Goal: Task Accomplishment & Management: Use online tool/utility

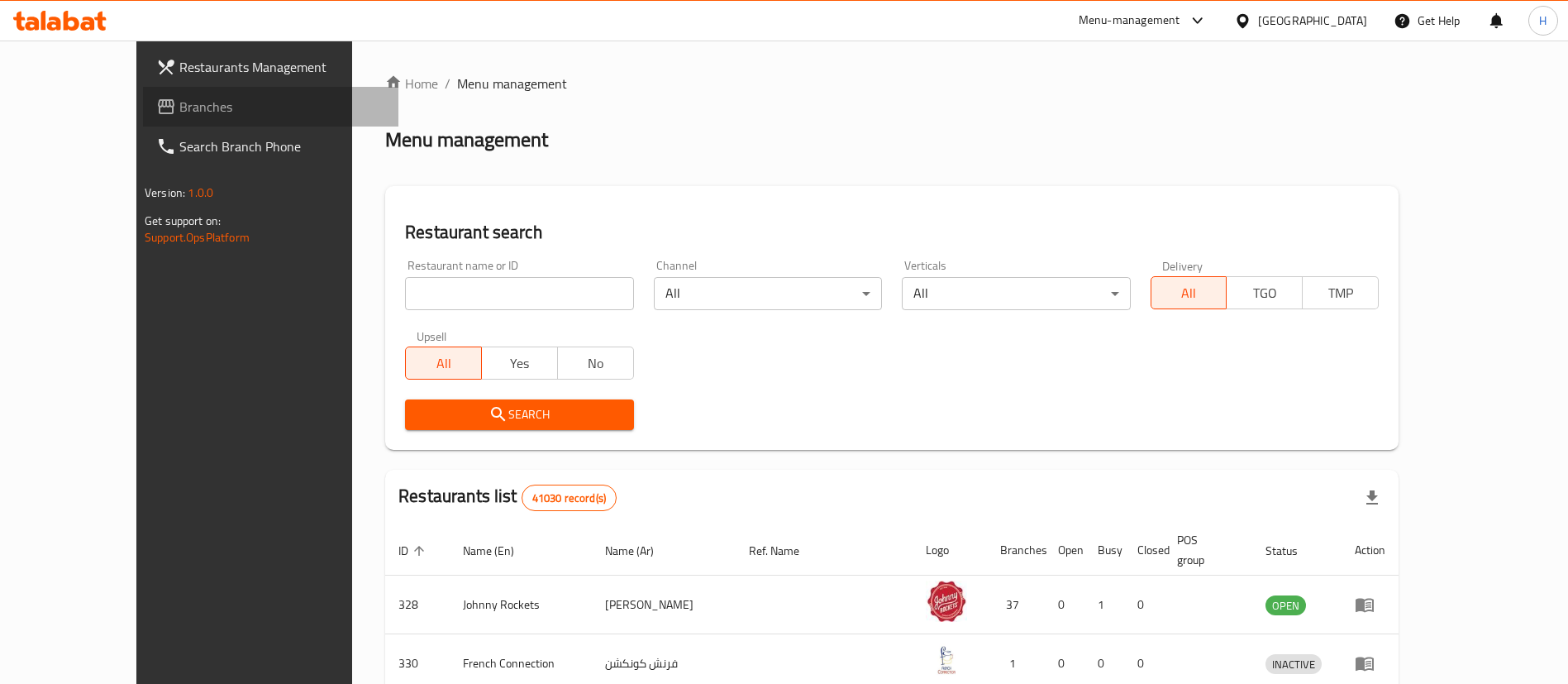
click at [179, 113] on span "Branches" at bounding box center [283, 107] width 206 height 20
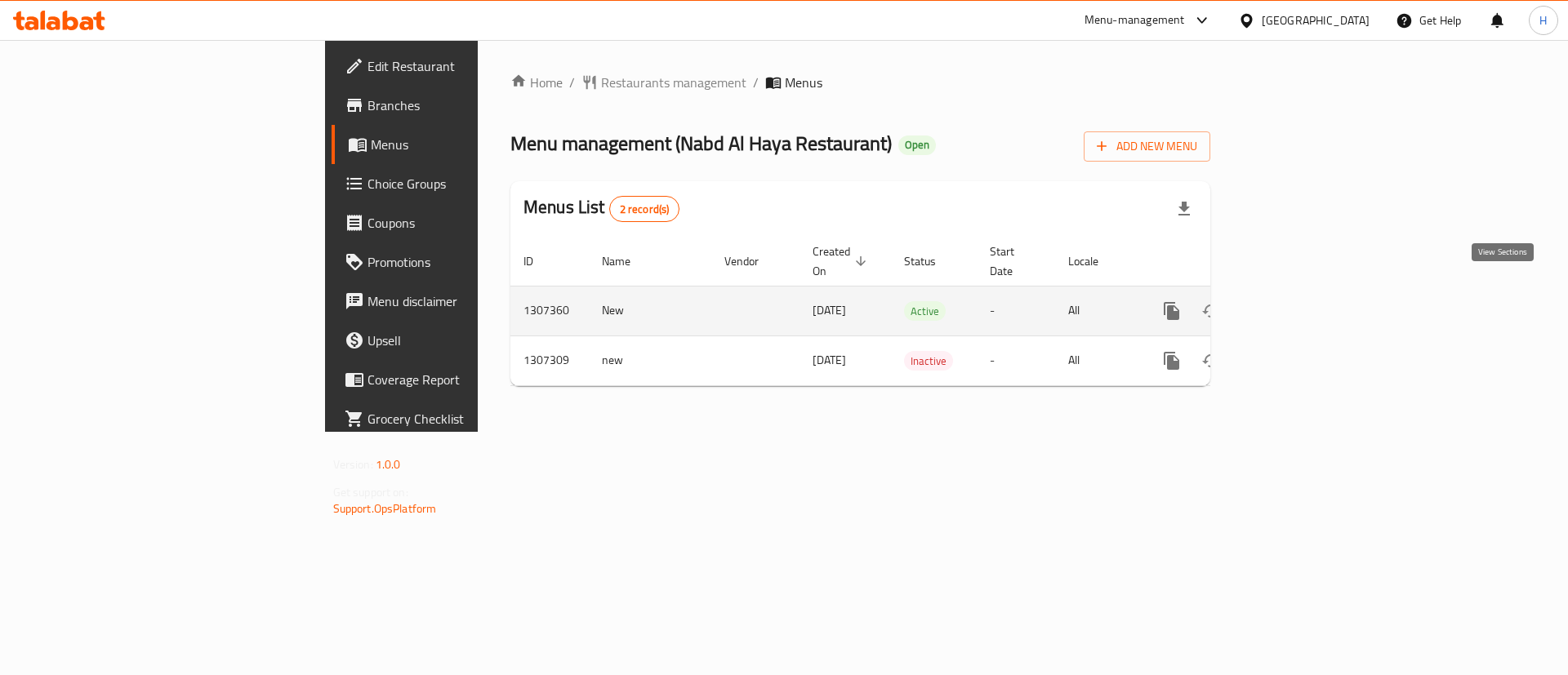
click at [1299, 301] on icon "enhanced table" at bounding box center [1289, 310] width 20 height 20
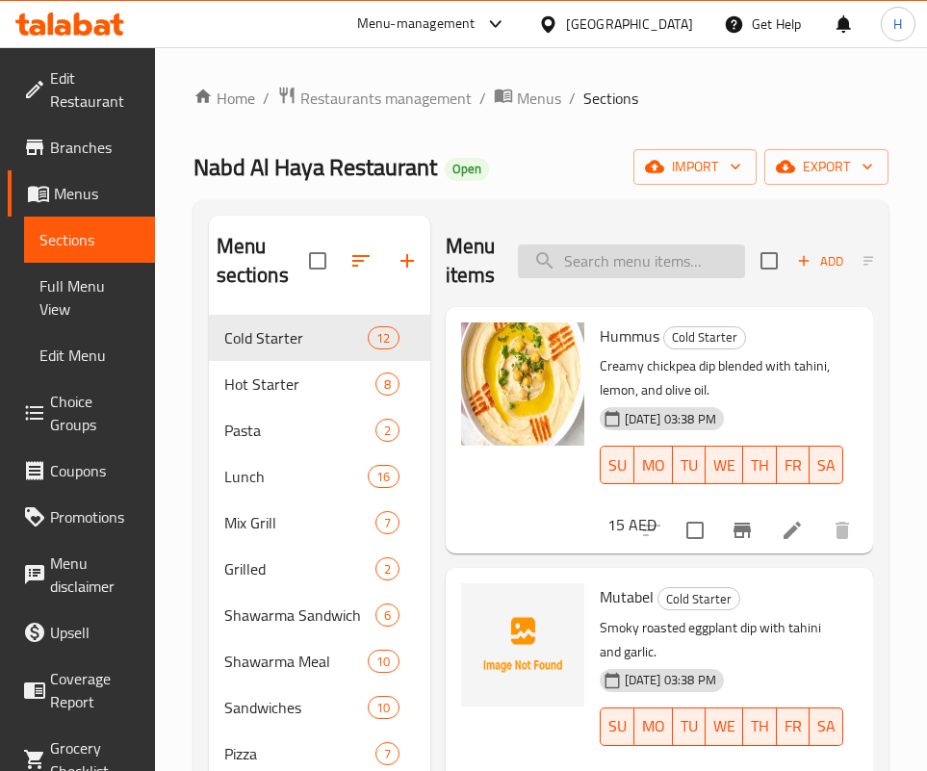
click at [589, 248] on input "search" at bounding box center [631, 261] width 227 height 34
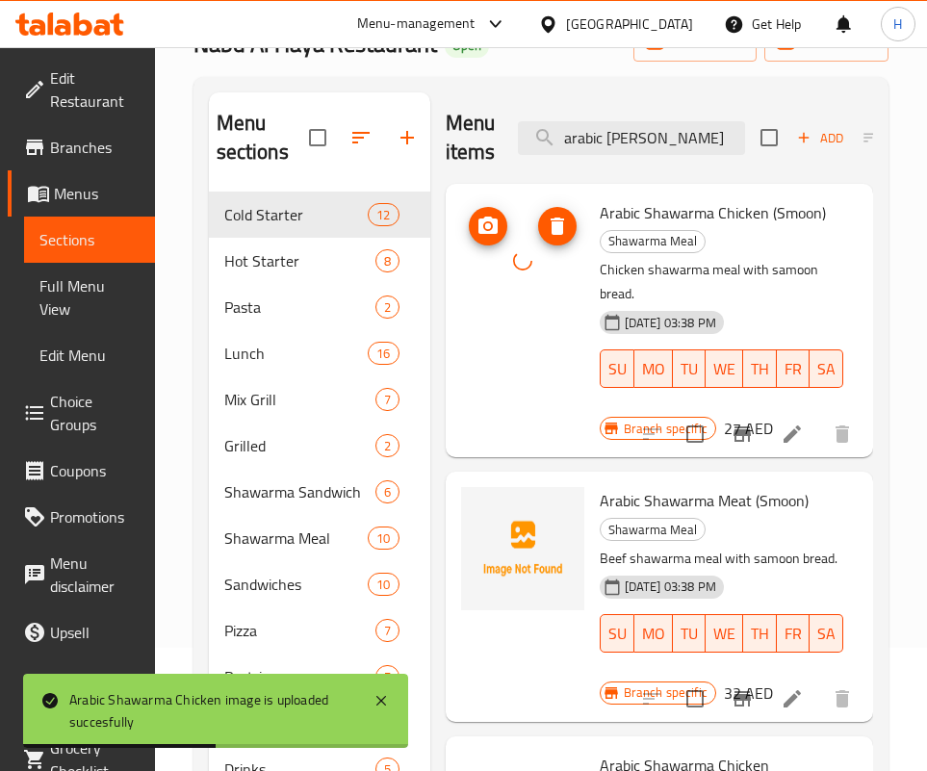
scroll to position [125, 0]
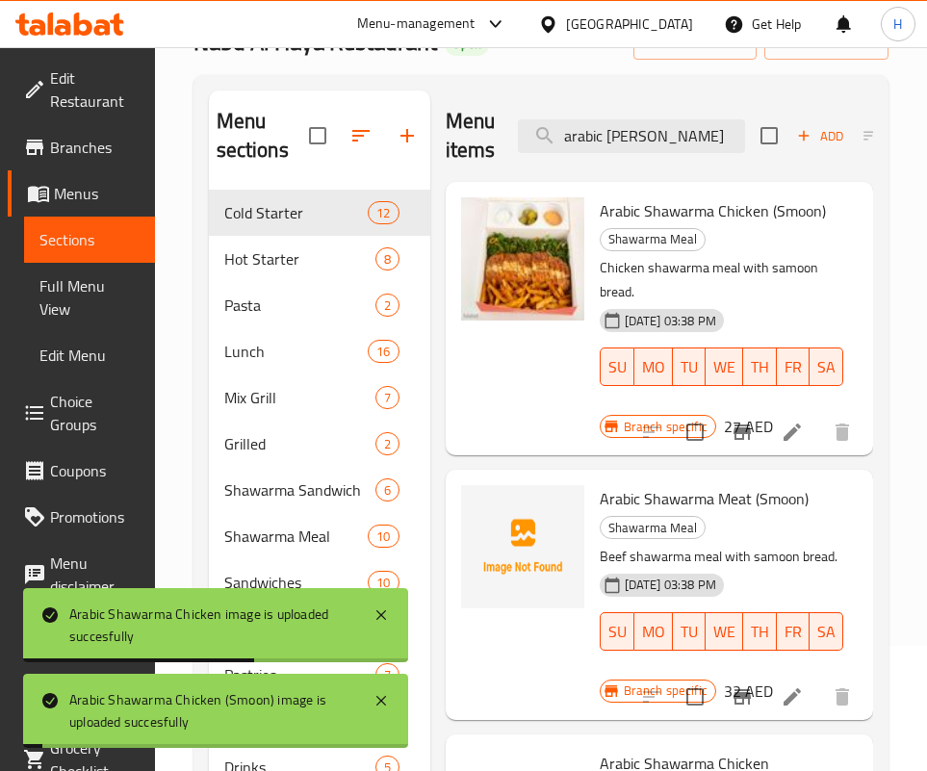
click at [608, 97] on div "Menu items arabic [PERSON_NAME] Add Sort Manage items" at bounding box center [659, 135] width 427 height 91
click at [602, 145] on input "arabic [PERSON_NAME]" at bounding box center [631, 136] width 227 height 34
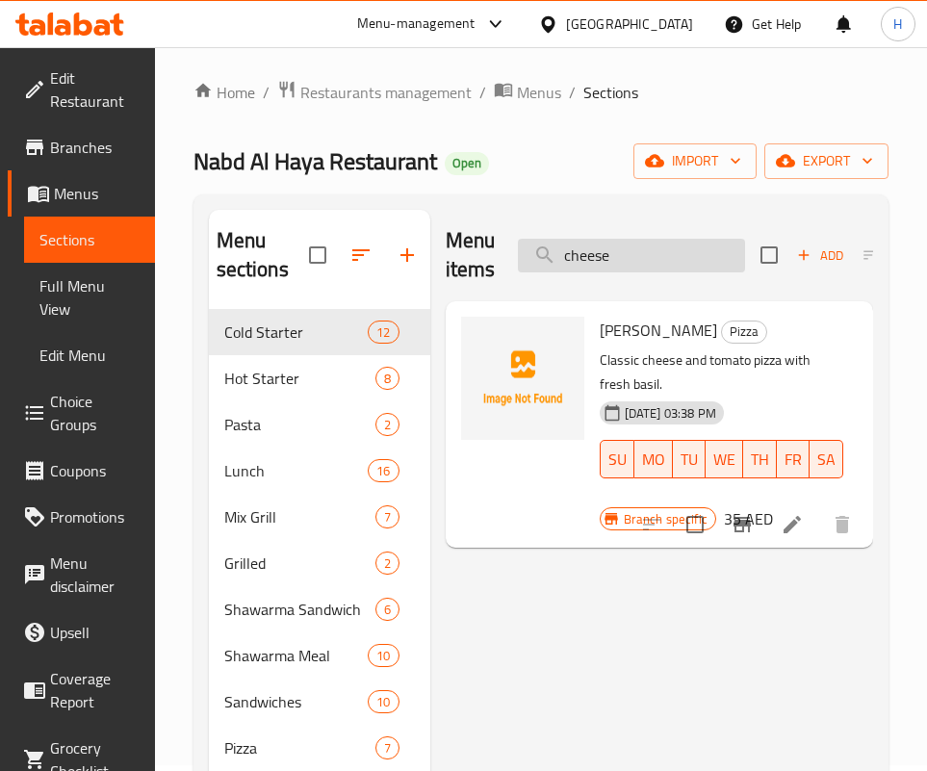
scroll to position [0, 0]
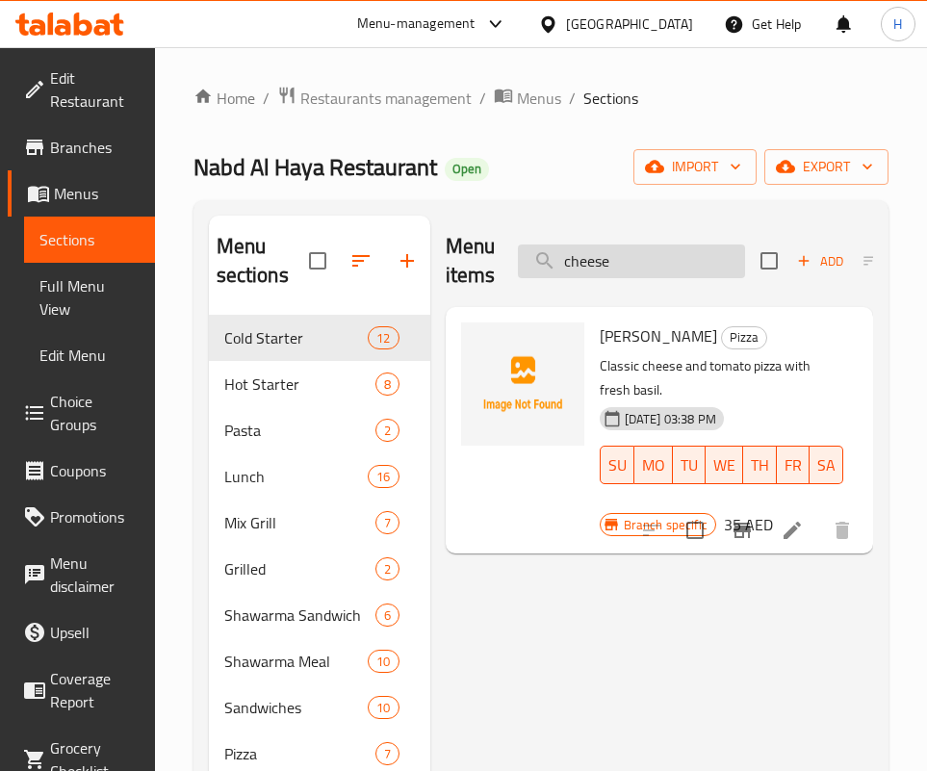
click at [661, 265] on input "cheese" at bounding box center [631, 261] width 227 height 34
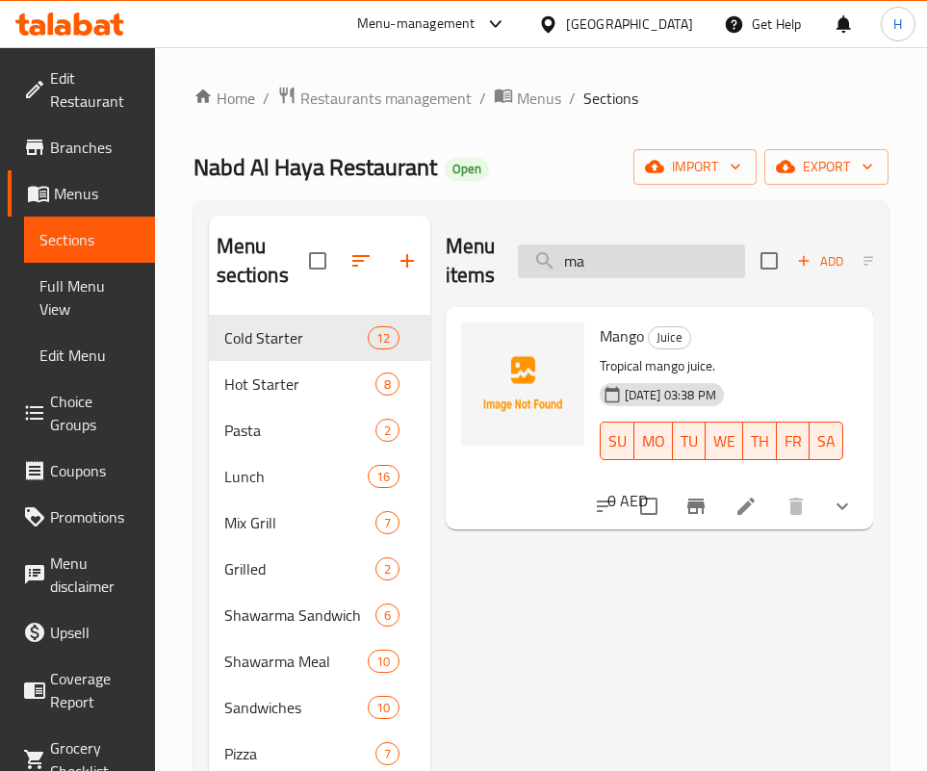
type input "m"
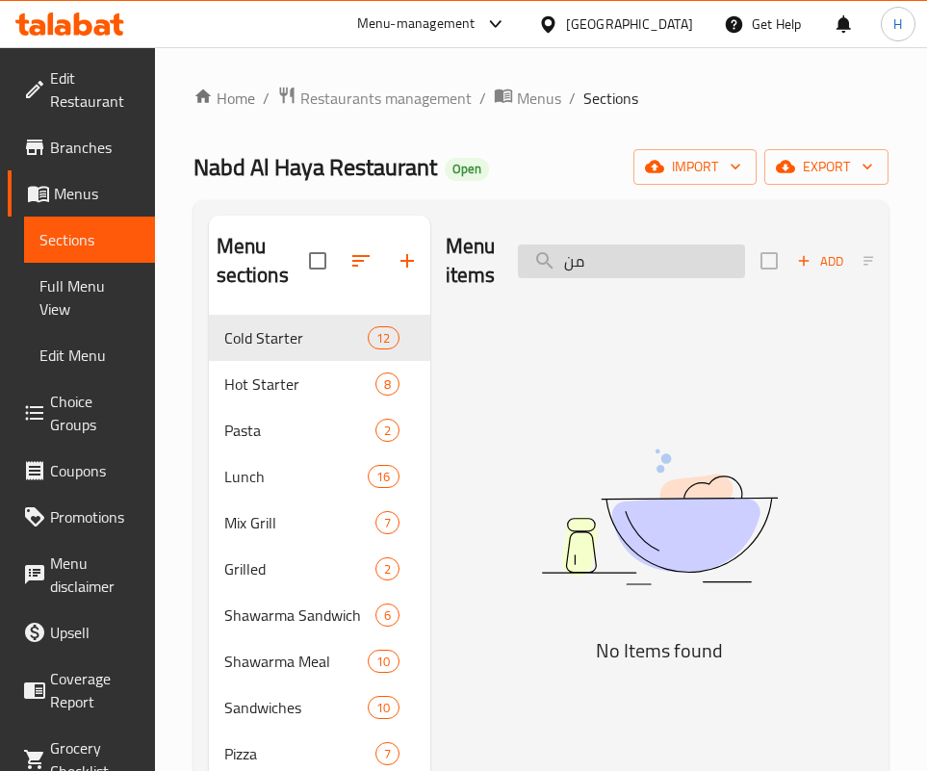
type input "م"
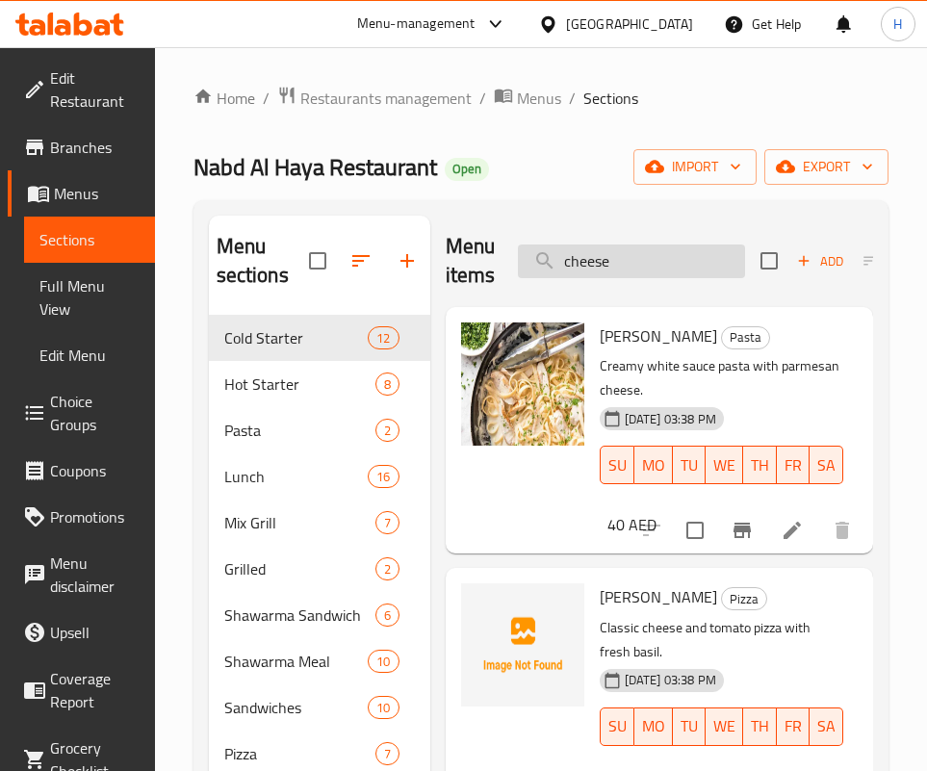
click at [622, 256] on input "cheese" at bounding box center [631, 261] width 227 height 34
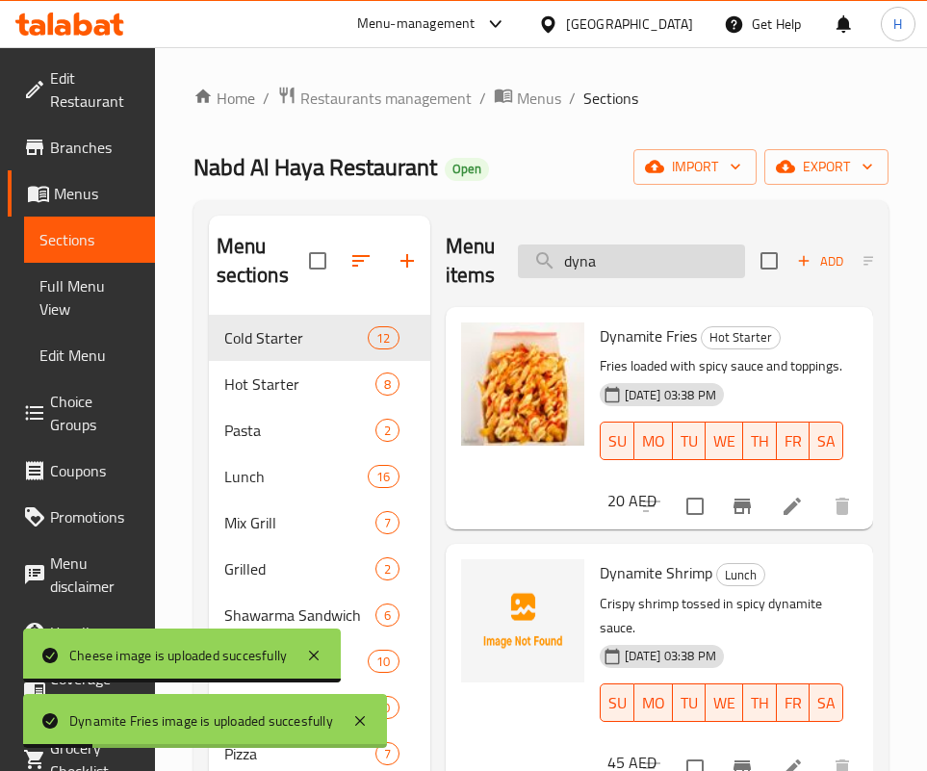
click at [624, 253] on input "dyna" at bounding box center [631, 261] width 227 height 34
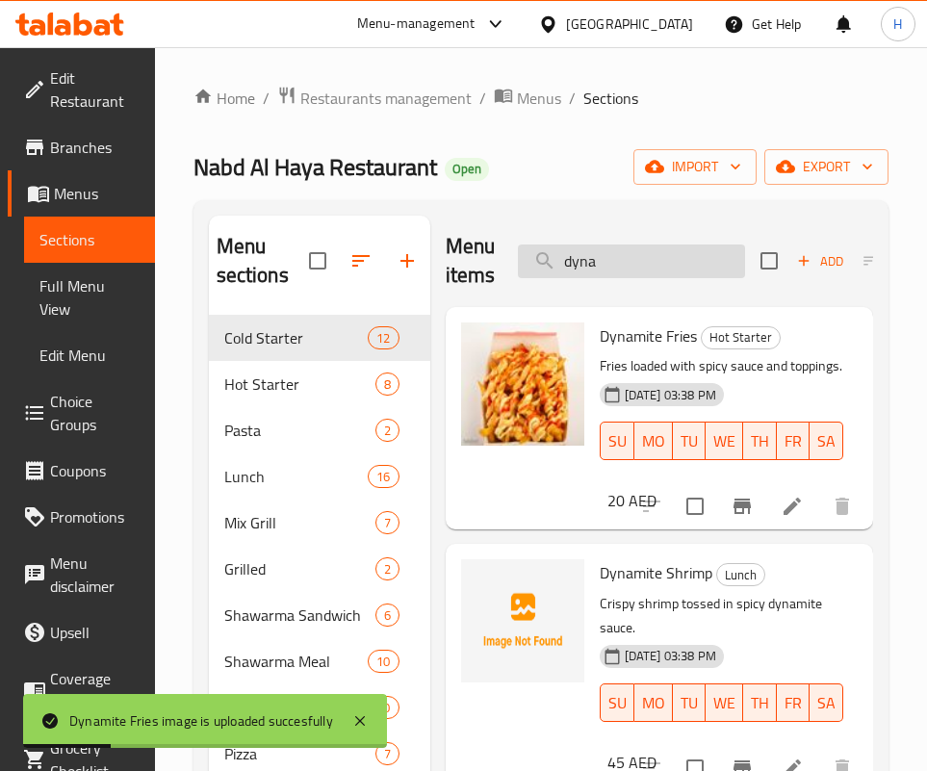
click at [624, 253] on input "dyna" at bounding box center [631, 261] width 227 height 34
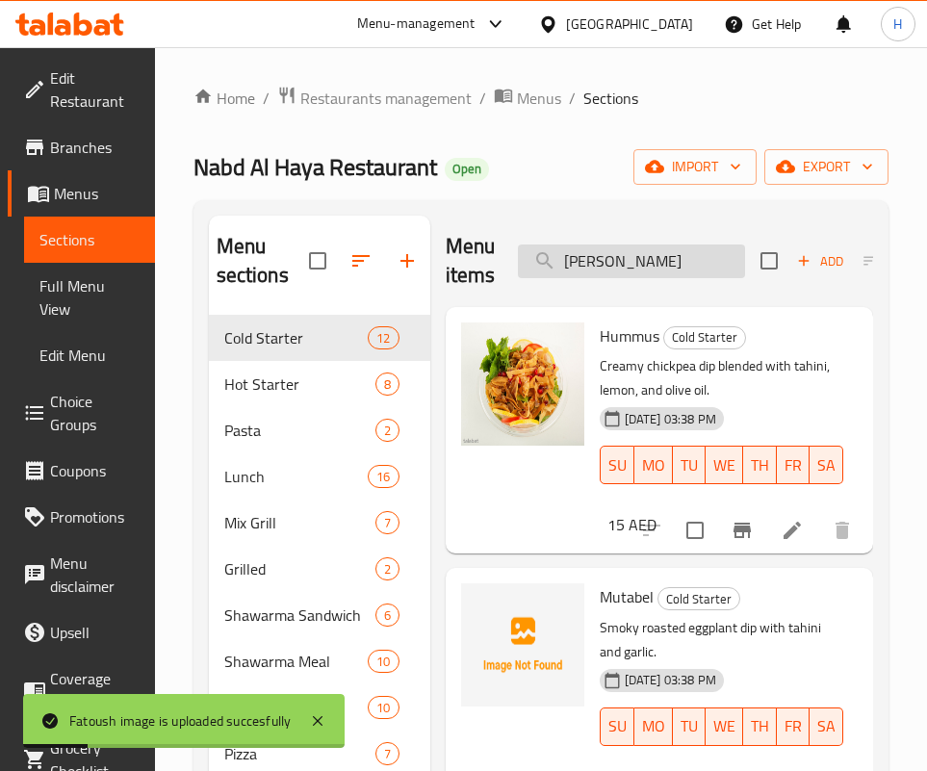
click at [604, 260] on input "[PERSON_NAME]" at bounding box center [631, 261] width 227 height 34
click at [605, 260] on input "[PERSON_NAME]" at bounding box center [631, 261] width 227 height 34
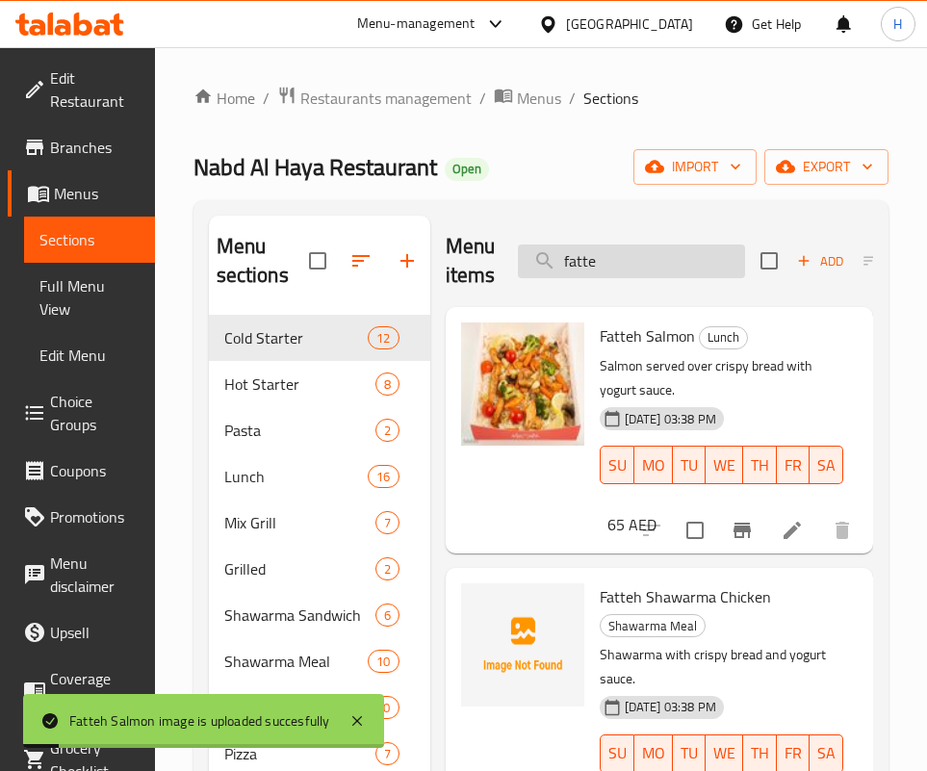
click at [652, 272] on input "fatte" at bounding box center [631, 261] width 227 height 34
click at [653, 266] on input "fatte" at bounding box center [631, 261] width 227 height 34
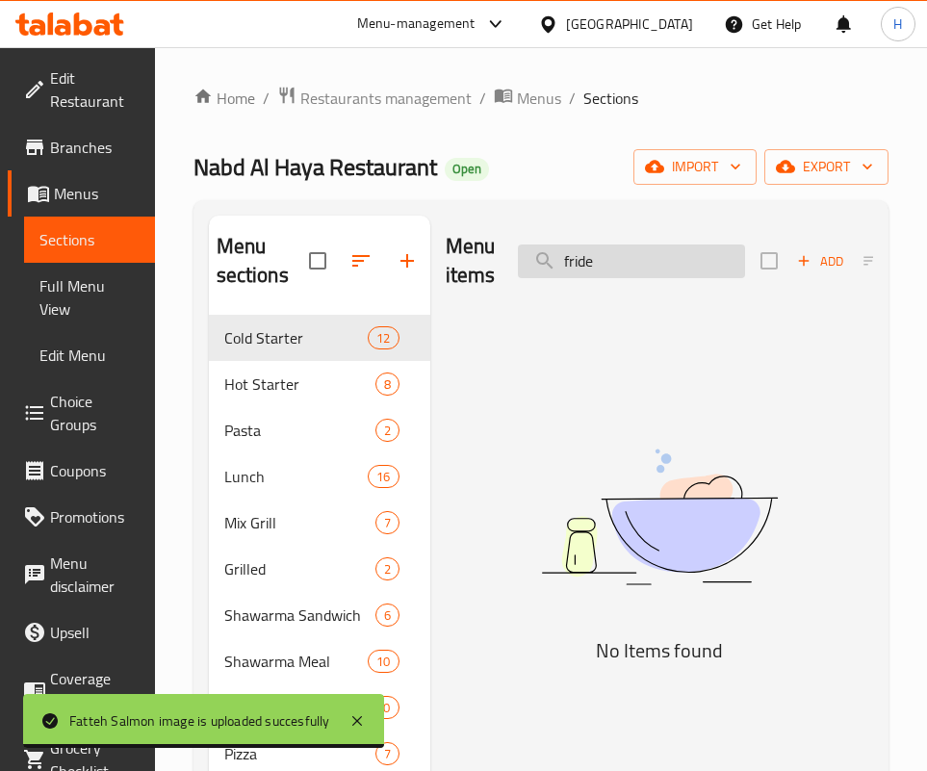
click at [656, 267] on input "fride" at bounding box center [631, 261] width 227 height 34
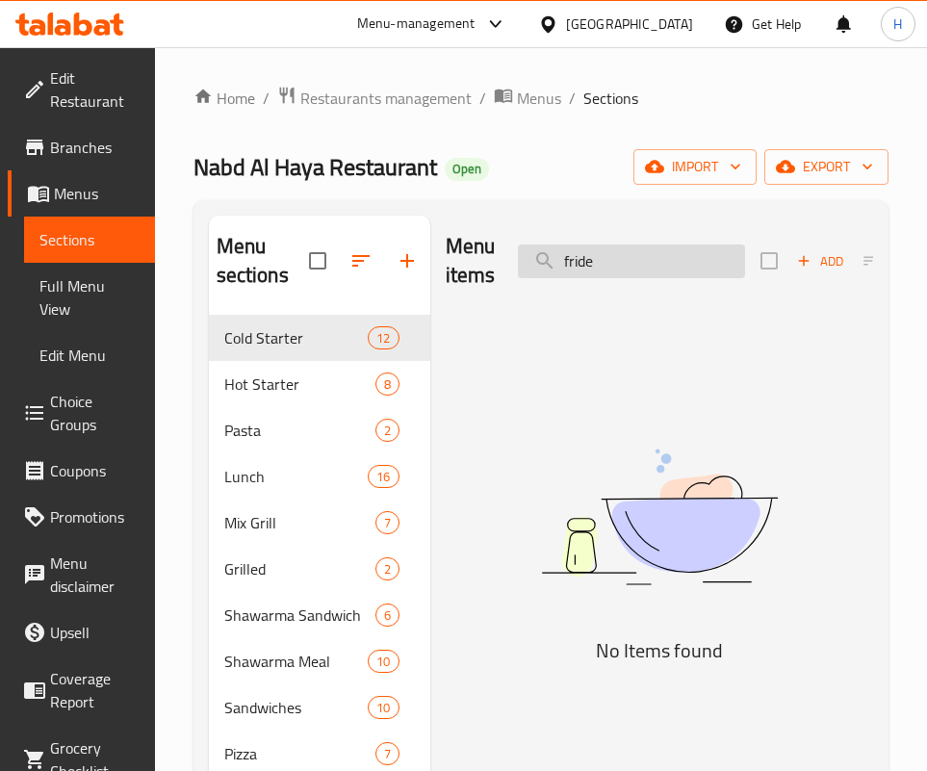
click at [656, 267] on input "fride" at bounding box center [631, 261] width 227 height 34
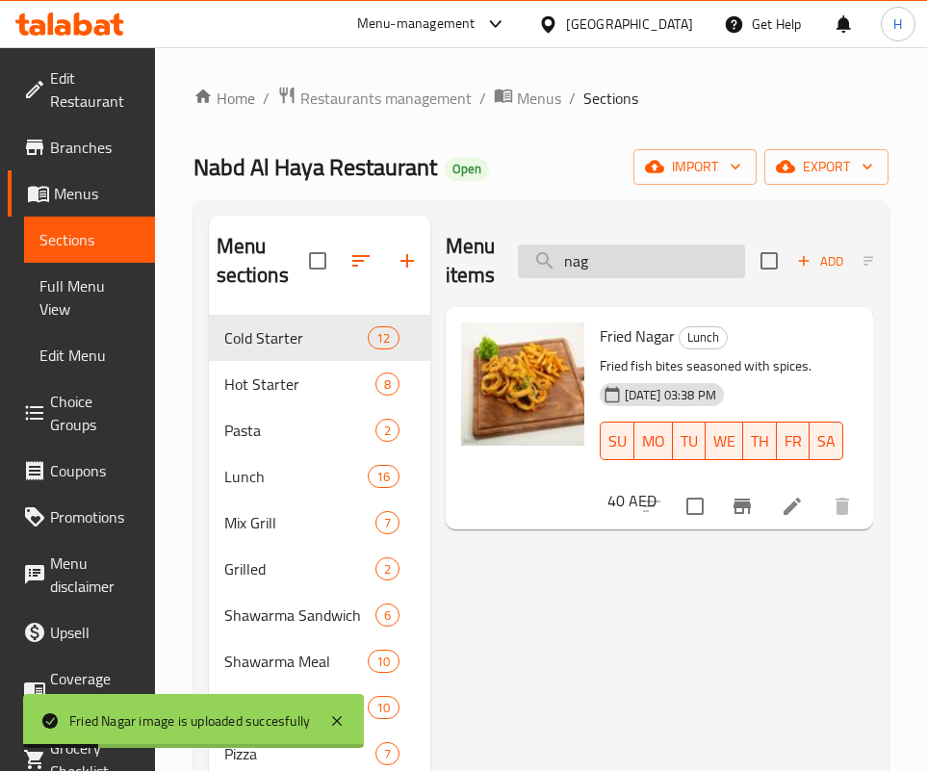
click at [626, 277] on input "nag" at bounding box center [631, 261] width 227 height 34
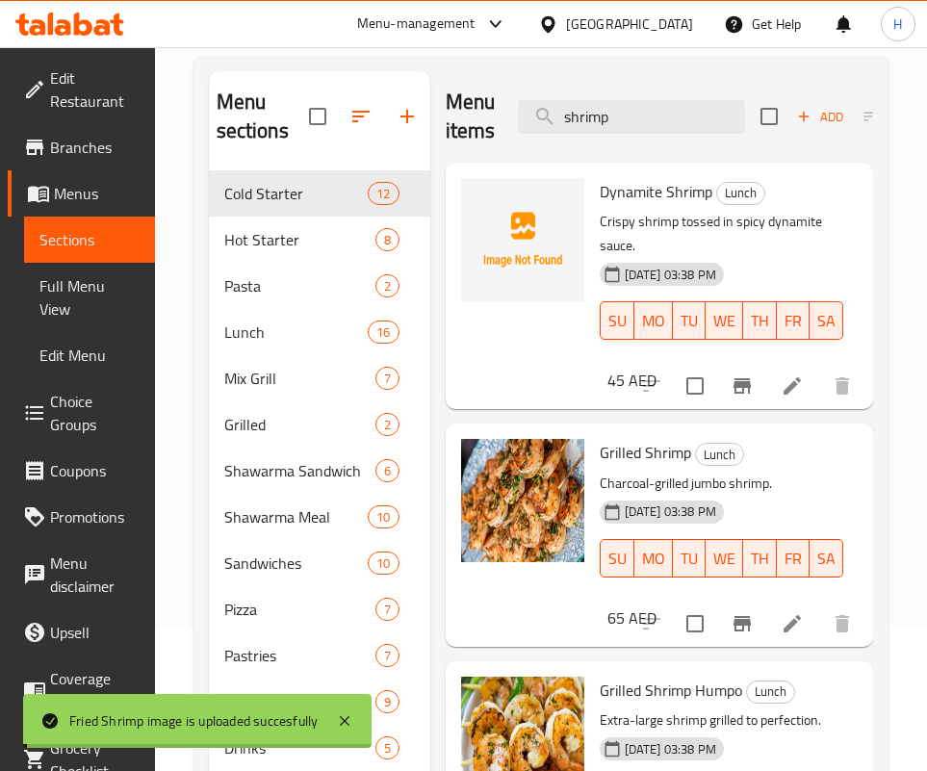
click at [638, 147] on div "Menu items shrimp Add Sort Manage items" at bounding box center [659, 116] width 427 height 91
click at [633, 121] on input "shrimp" at bounding box center [631, 117] width 227 height 34
click at [631, 121] on input "shrimp" at bounding box center [631, 117] width 227 height 34
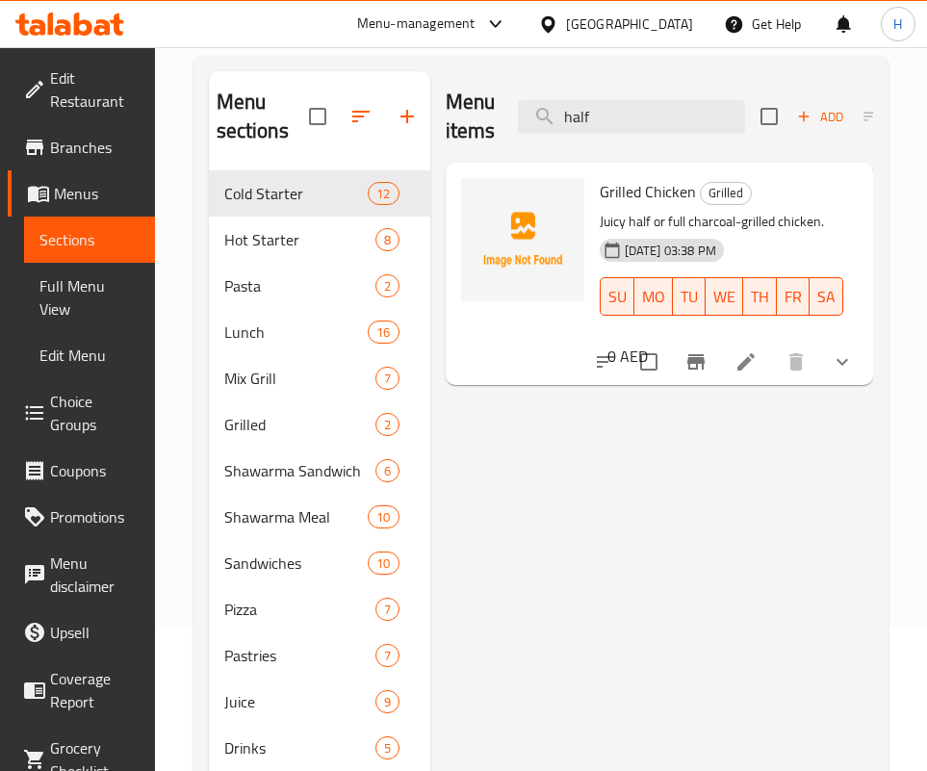
click at [861, 379] on div at bounding box center [723, 362] width 283 height 46
click at [844, 364] on icon "show more" at bounding box center [842, 361] width 23 height 23
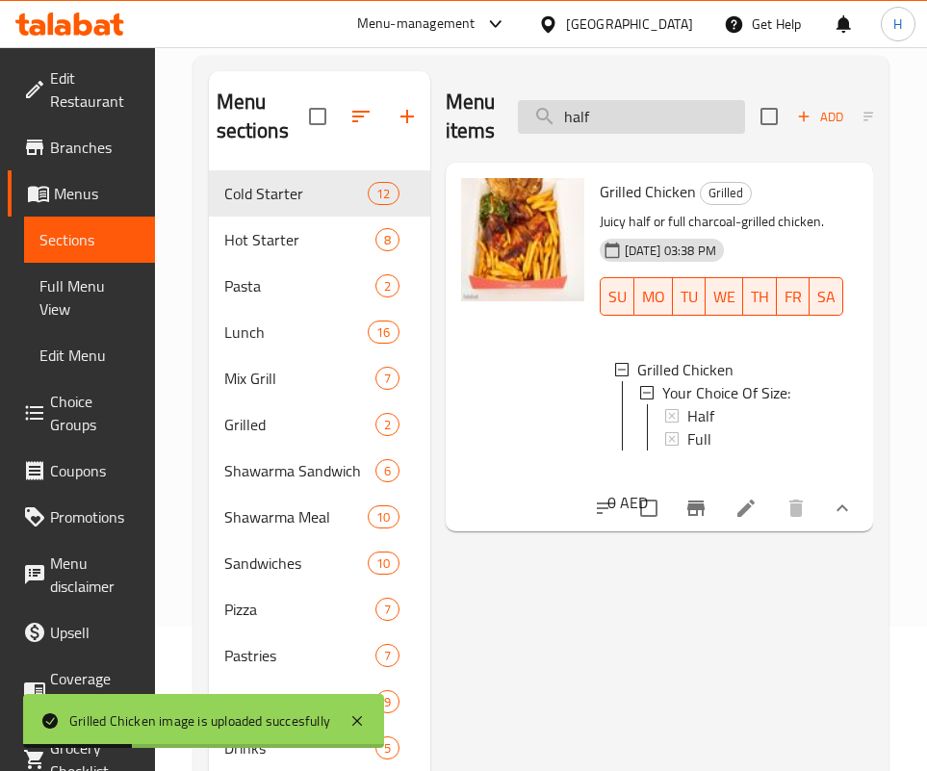
click at [598, 113] on input "half" at bounding box center [631, 117] width 227 height 34
click at [599, 113] on input "half" at bounding box center [631, 117] width 227 height 34
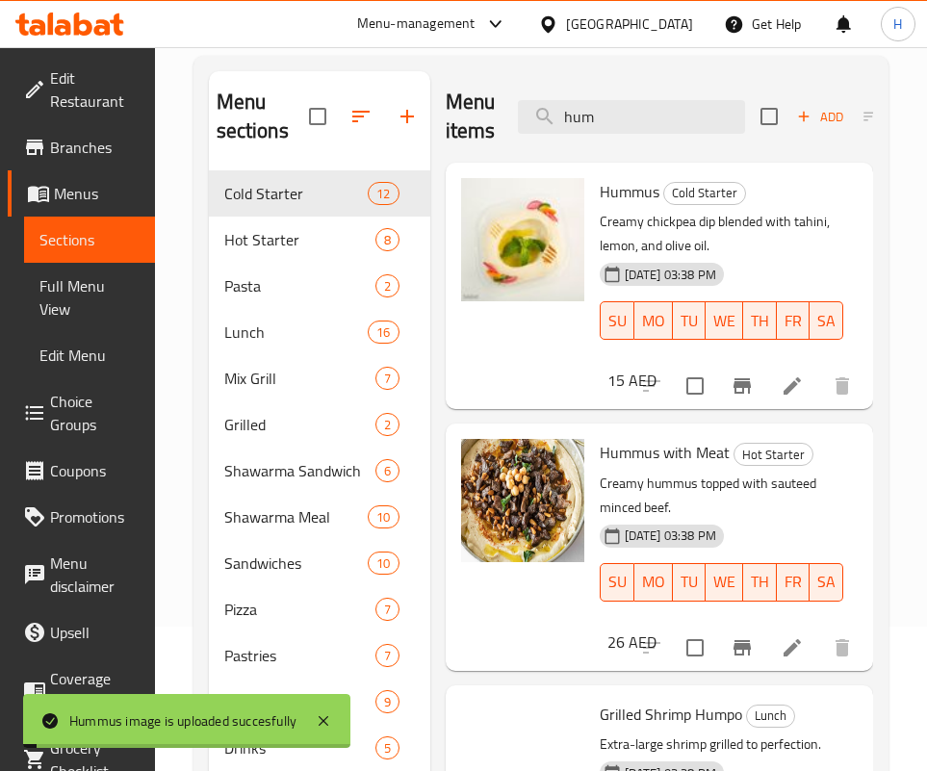
click at [641, 98] on div "Menu items hum Add Sort Manage items" at bounding box center [659, 116] width 427 height 91
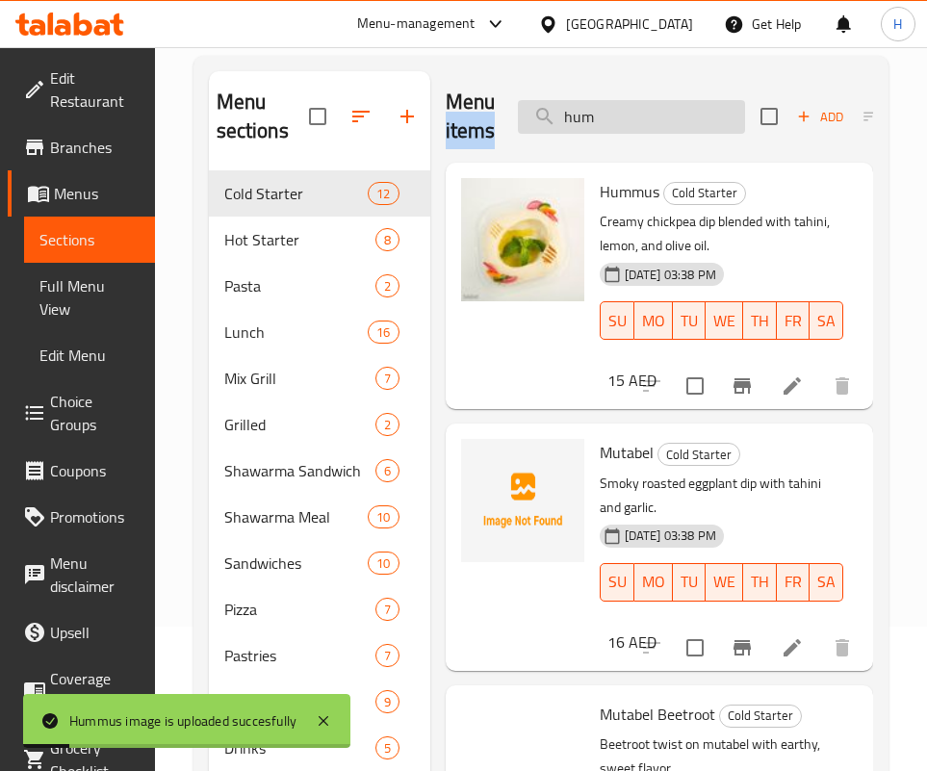
click at [641, 107] on input "hum" at bounding box center [631, 117] width 227 height 34
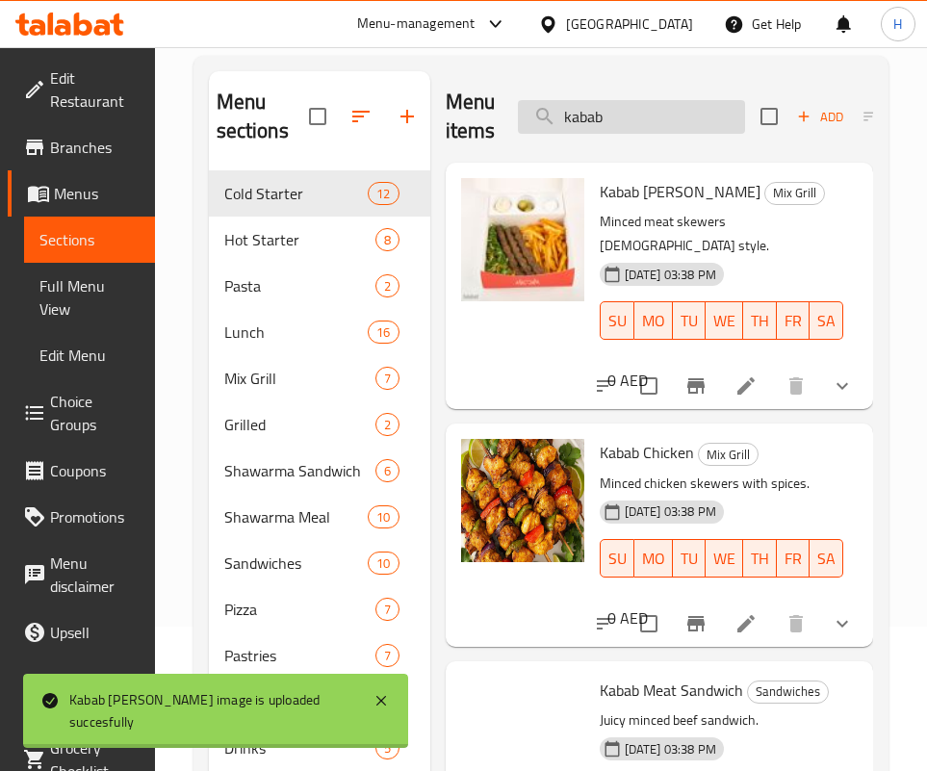
click at [575, 136] on div "Menu items kabab Add Sort Manage items" at bounding box center [659, 116] width 427 height 91
click at [585, 113] on input "kabab" at bounding box center [631, 117] width 227 height 34
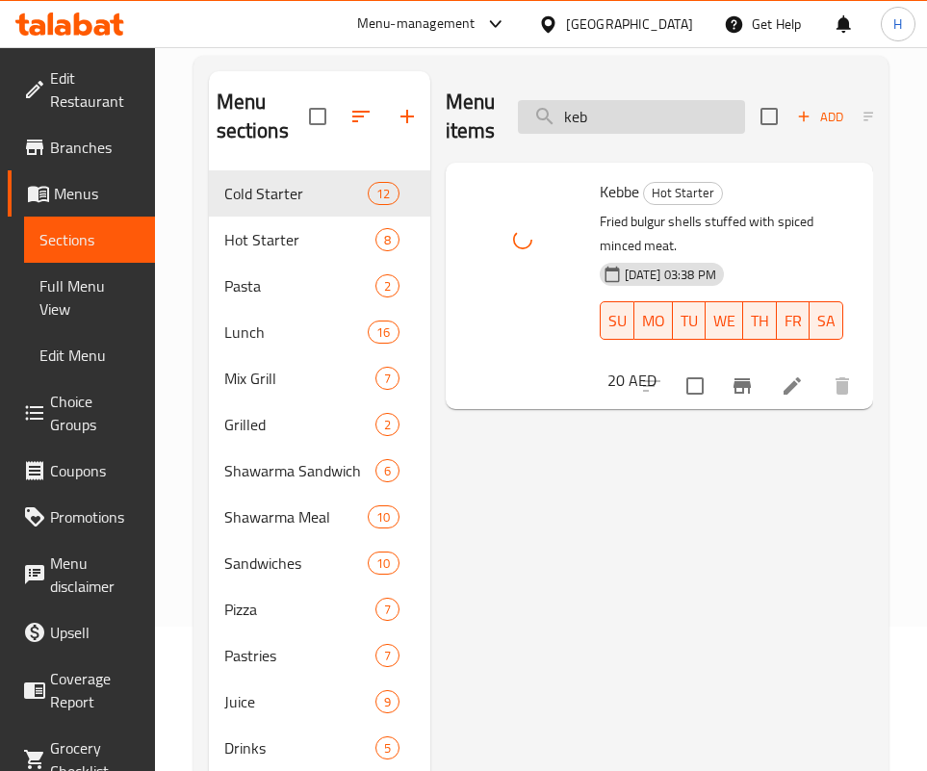
click at [642, 110] on input "keb" at bounding box center [631, 117] width 227 height 34
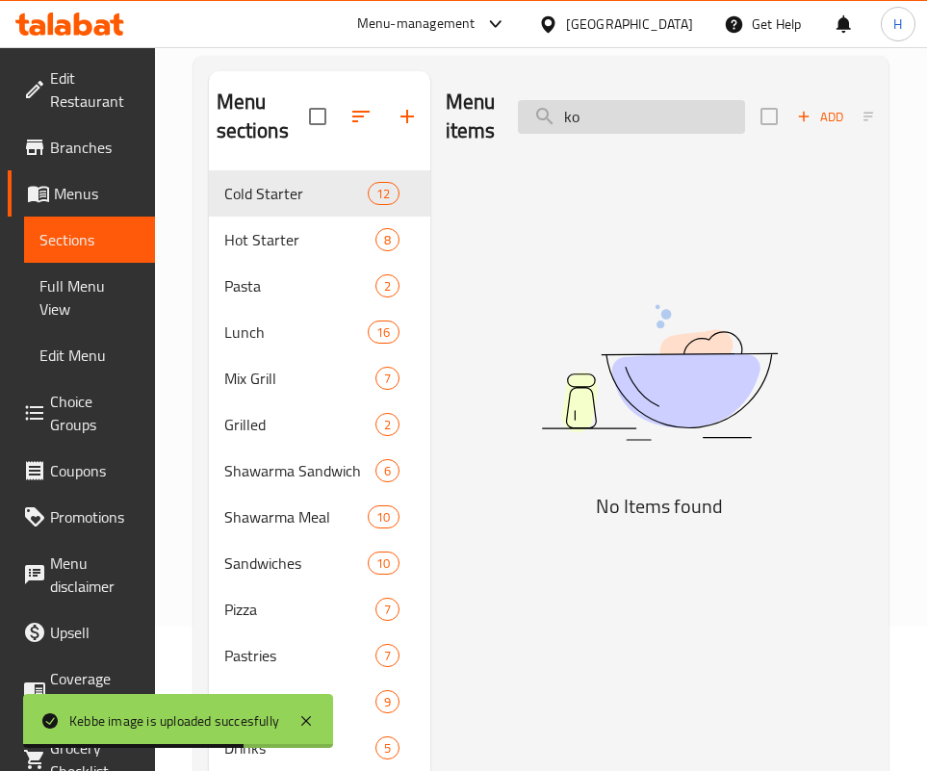
type input "k"
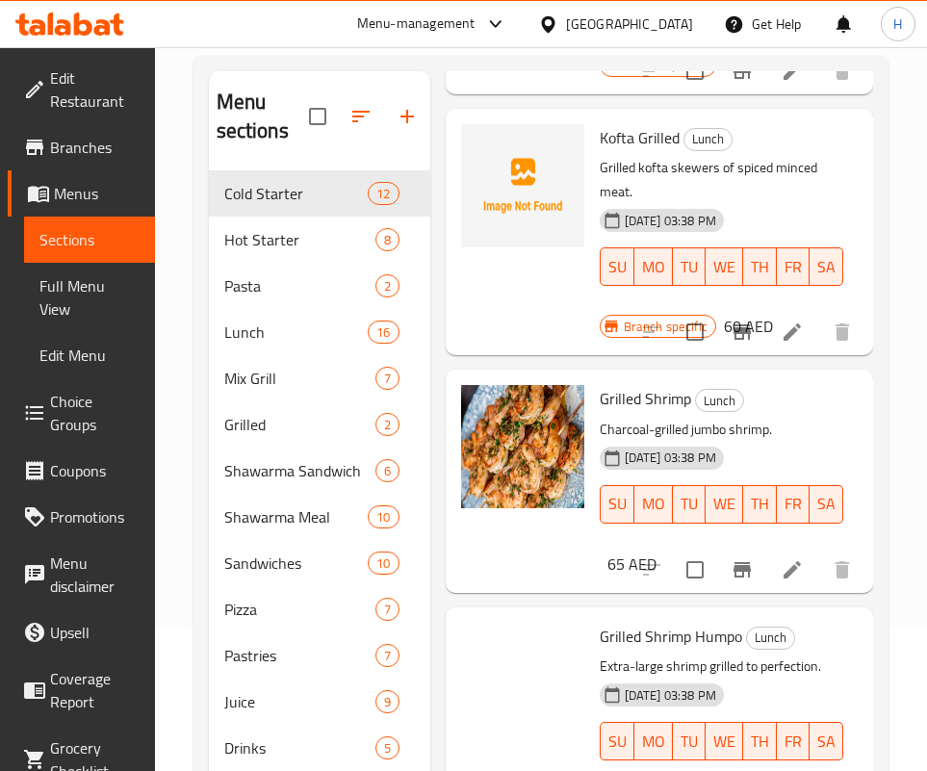
scroll to position [578, 0]
drag, startPoint x: 873, startPoint y: 210, endPoint x: 869, endPoint y: 235, distance: 25.3
click at [869, 235] on div "Menu sections Cold Starter 12 Hot Starter 8 Pasta 2 Lunch 16 Mix Grill 7 Grille…" at bounding box center [540, 457] width 695 height 802
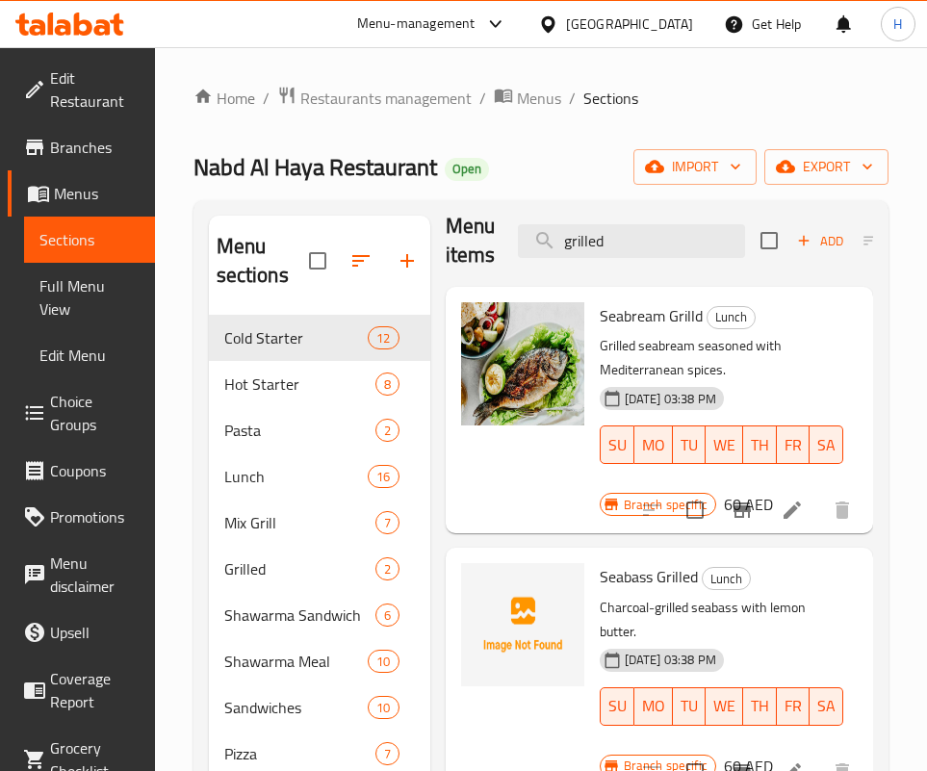
scroll to position [0, 0]
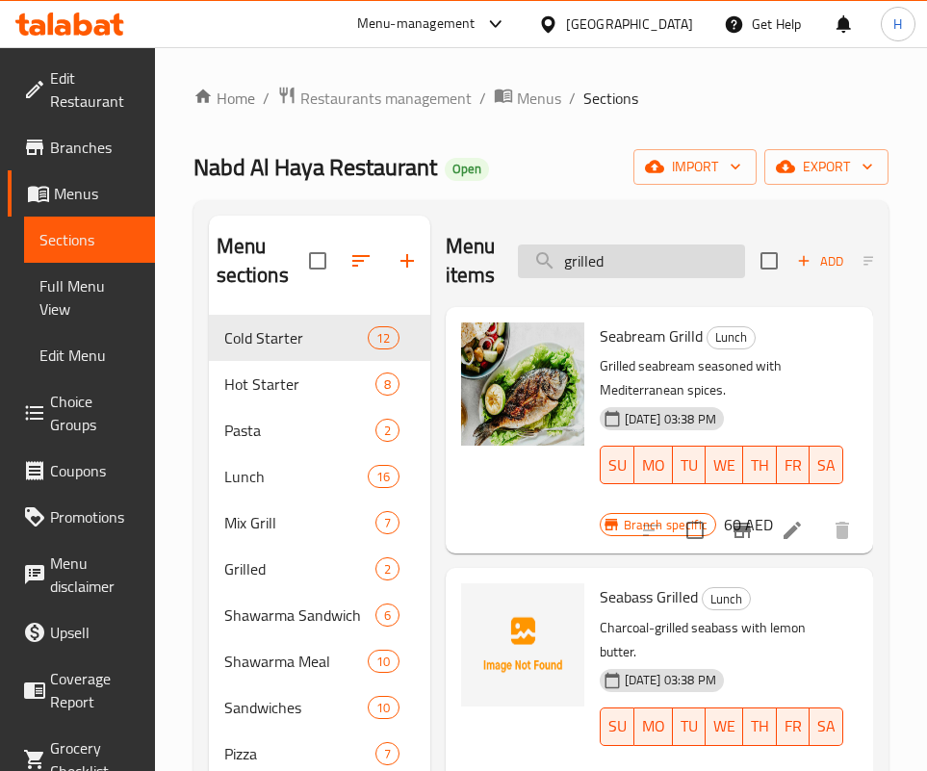
click at [691, 267] on input "grilled" at bounding box center [631, 261] width 227 height 34
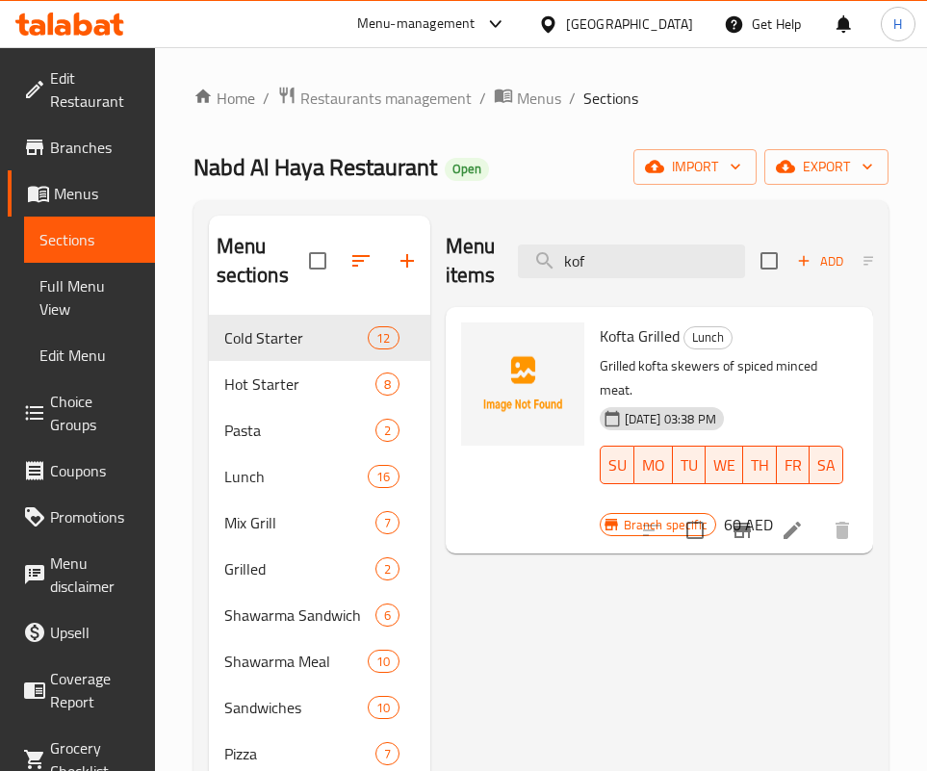
click at [665, 621] on div "Menu items kof Add Sort Manage items Kofta Grilled Lunch Grilled kofta skewers …" at bounding box center [651, 601] width 443 height 771
click at [638, 257] on input "kof" at bounding box center [631, 261] width 227 height 34
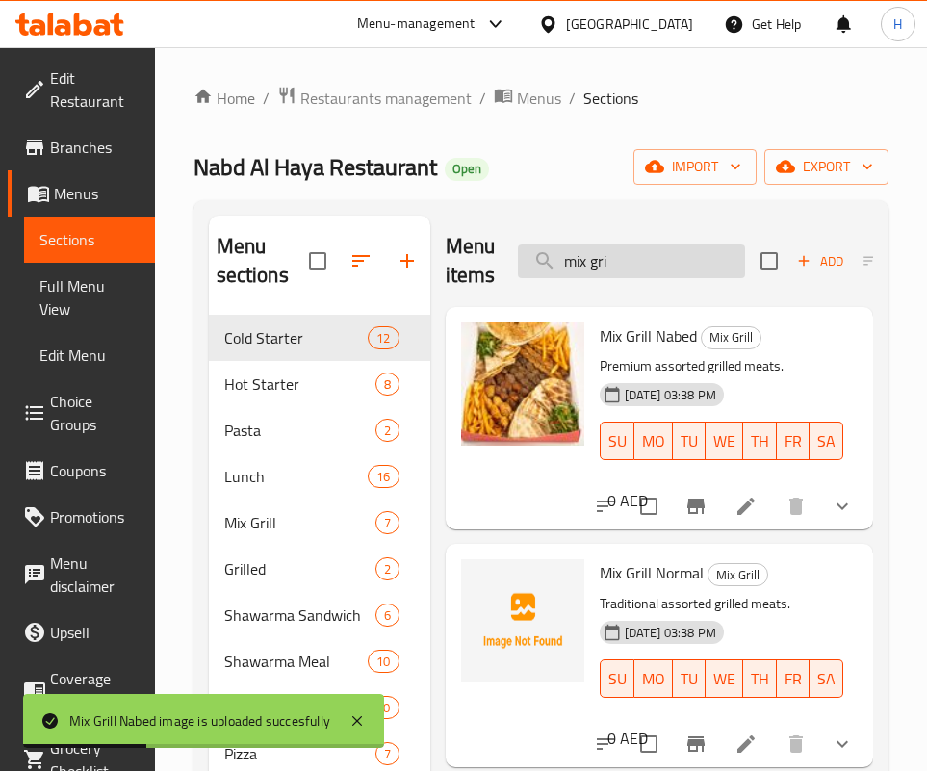
click at [692, 252] on input "mix gri" at bounding box center [631, 261] width 227 height 34
click at [691, 252] on input "mix gri" at bounding box center [631, 261] width 227 height 34
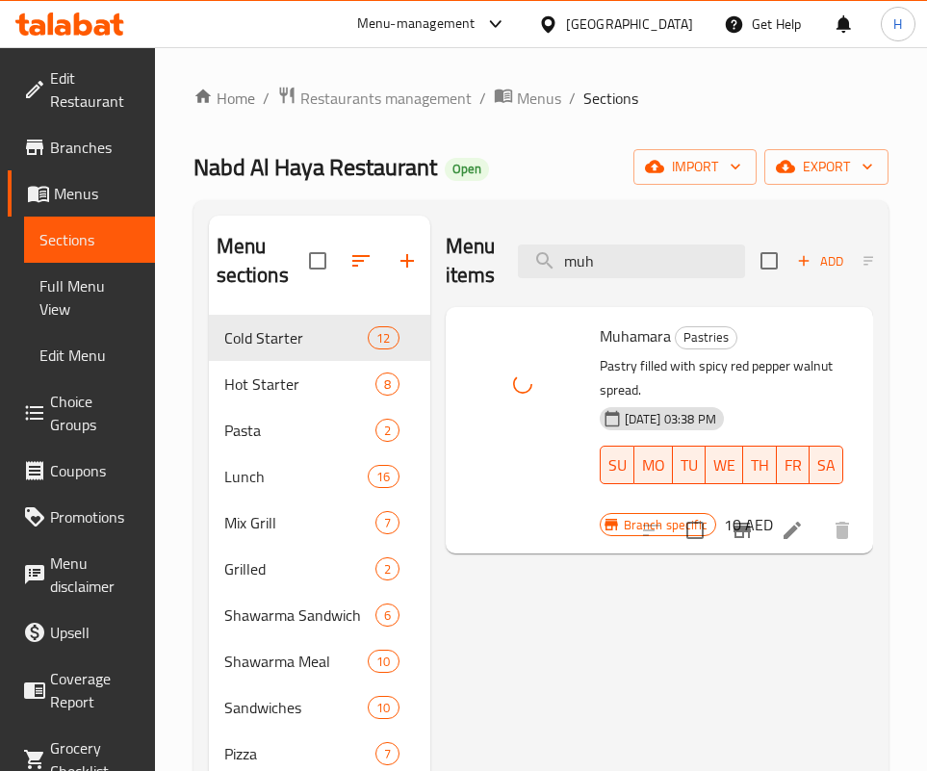
click at [645, 233] on div "Menu items muh Add Sort Manage items" at bounding box center [659, 261] width 427 height 91
click at [641, 247] on input "muh" at bounding box center [631, 261] width 227 height 34
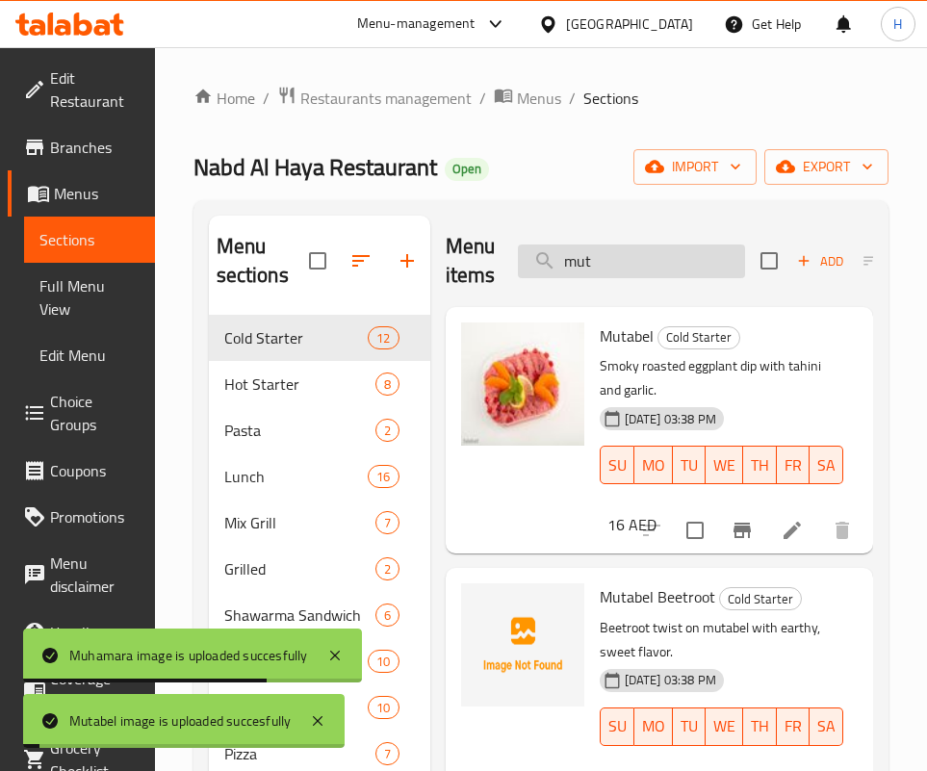
click at [612, 254] on input "mut" at bounding box center [631, 261] width 227 height 34
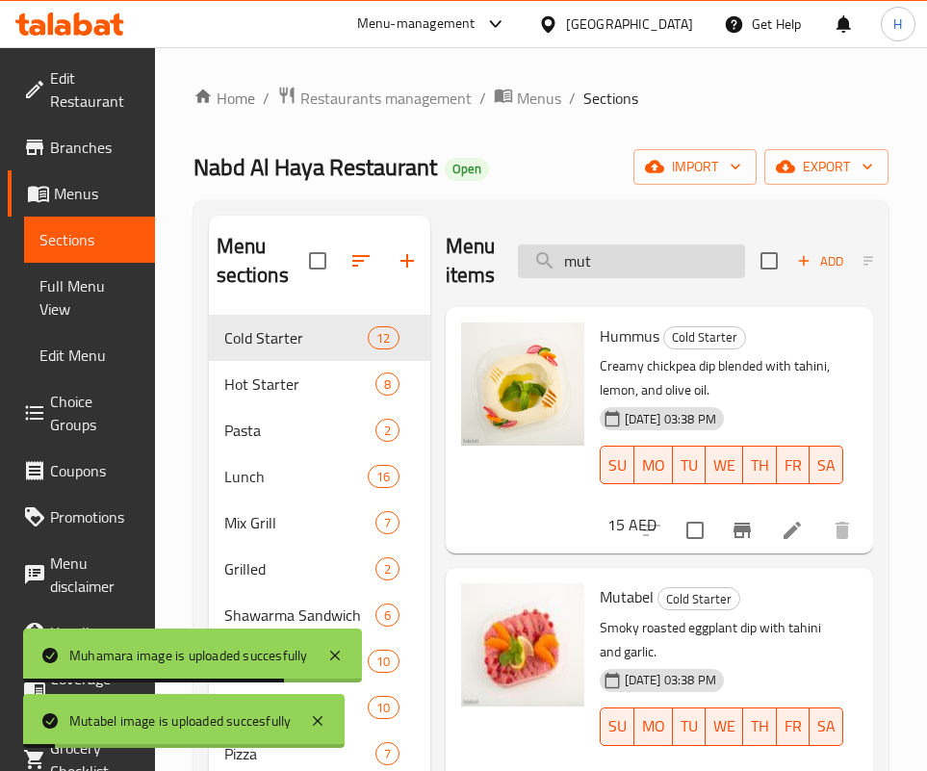
click at [612, 254] on input "mut" at bounding box center [631, 261] width 227 height 34
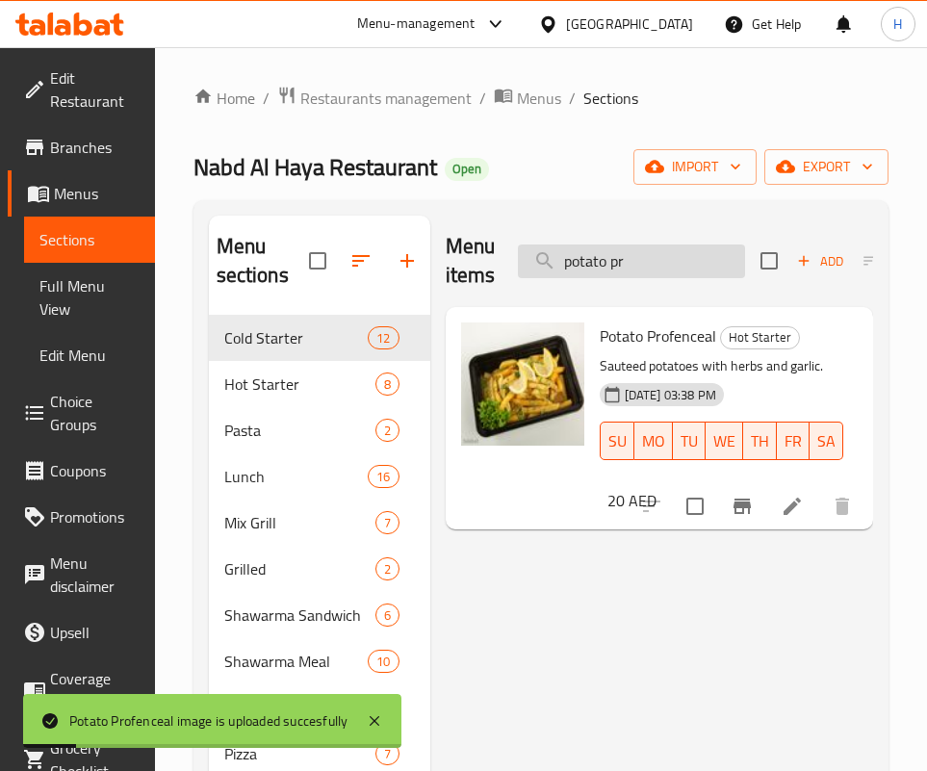
click at [680, 268] on input "potato pr" at bounding box center [631, 261] width 227 height 34
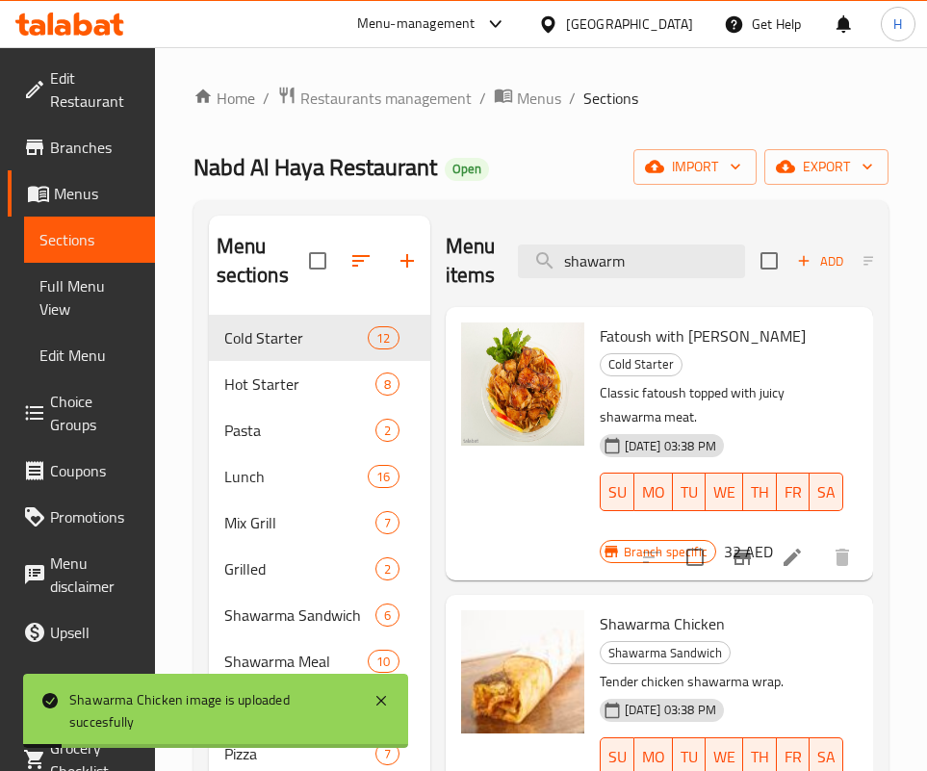
click at [649, 284] on div "Menu items shawarm Add Sort Manage items" at bounding box center [659, 261] width 427 height 91
click at [654, 253] on input "shawarm" at bounding box center [631, 261] width 227 height 34
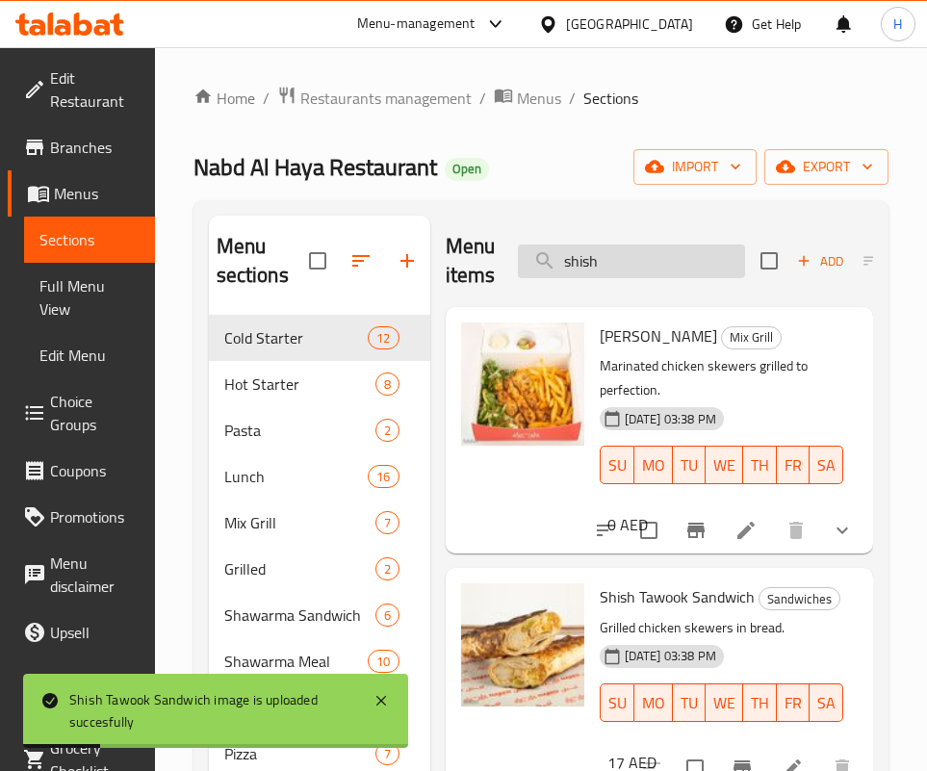
click at [639, 255] on input "shish" at bounding box center [631, 261] width 227 height 34
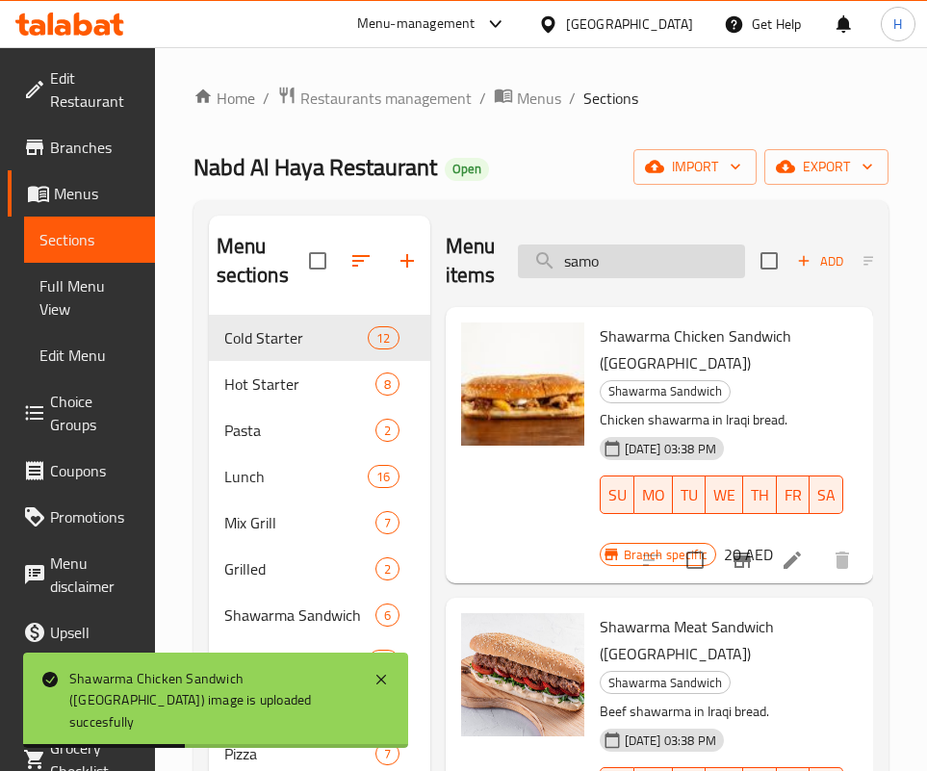
click at [615, 248] on input "samo" at bounding box center [631, 261] width 227 height 34
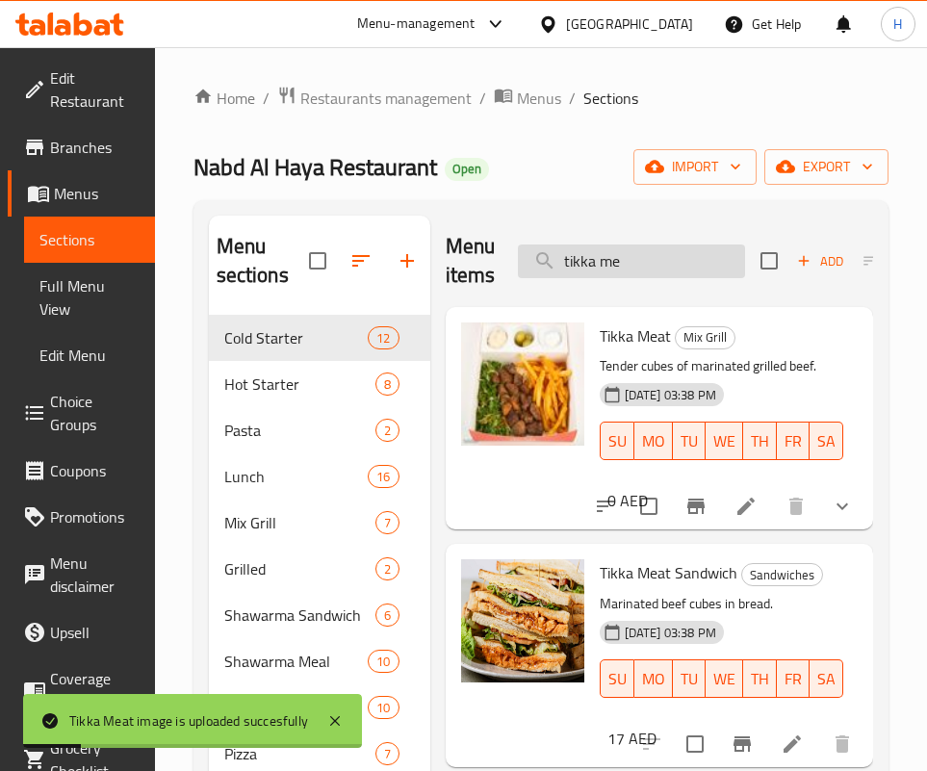
click at [635, 249] on input "tikka me" at bounding box center [631, 261] width 227 height 34
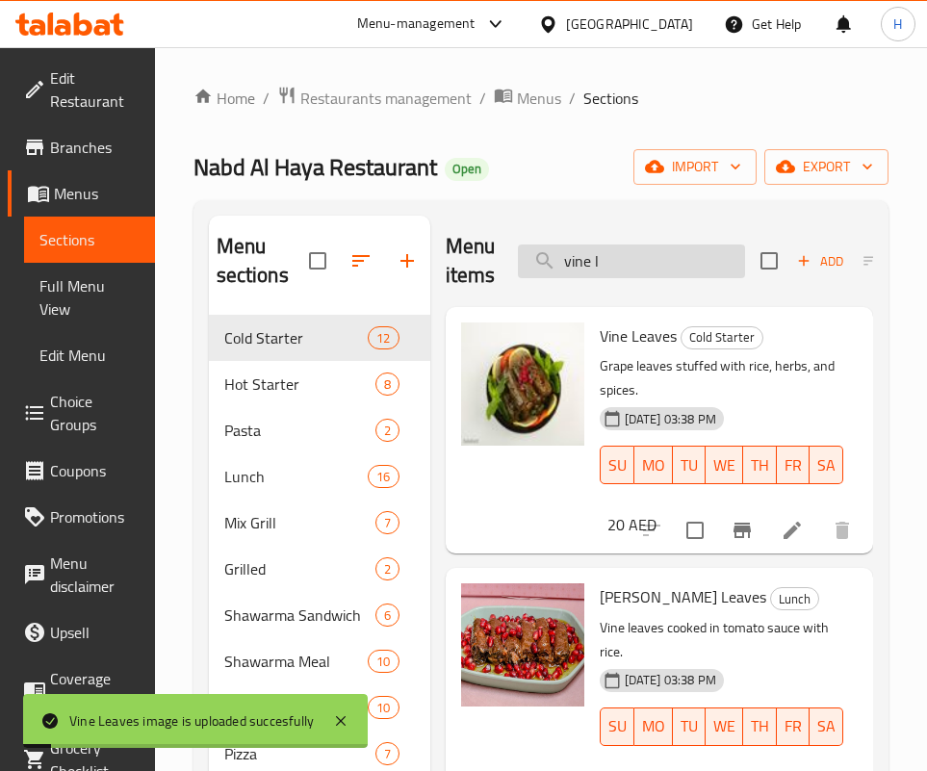
click at [627, 253] on input "vine l" at bounding box center [631, 261] width 227 height 34
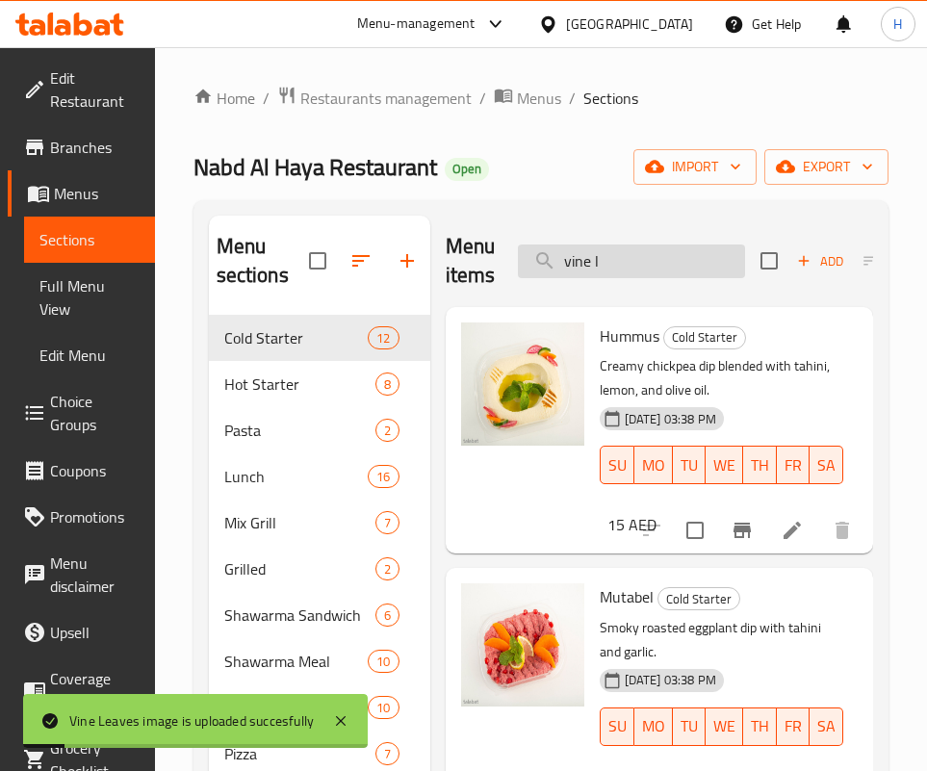
click at [627, 253] on input "vine l" at bounding box center [631, 261] width 227 height 34
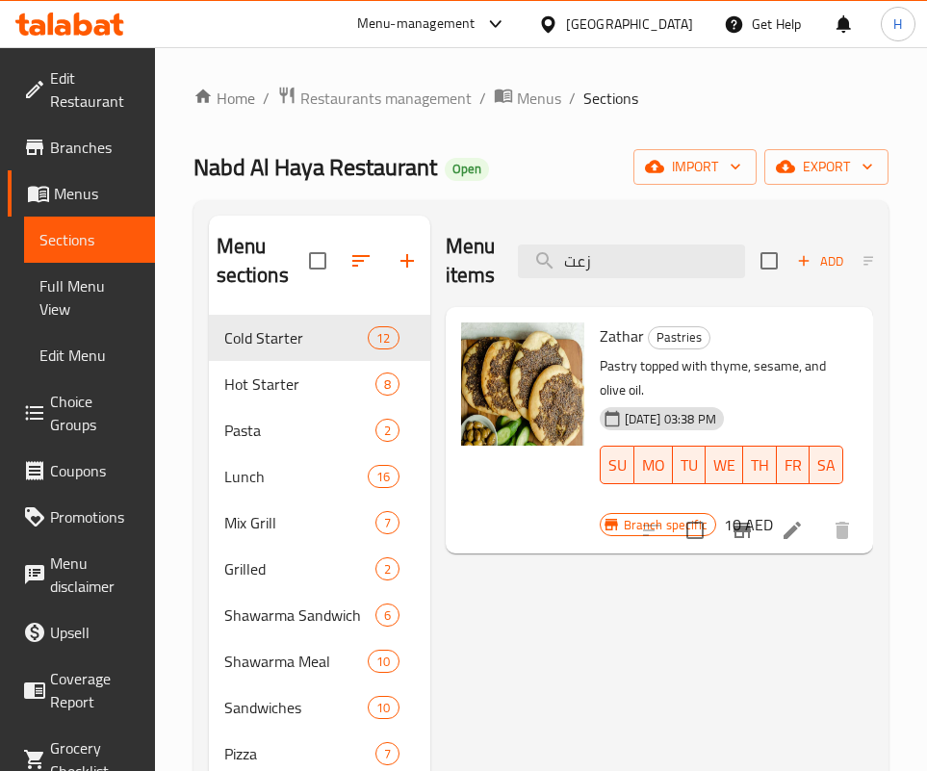
type input "زعت"
